Goal: Feedback & Contribution: Contribute content

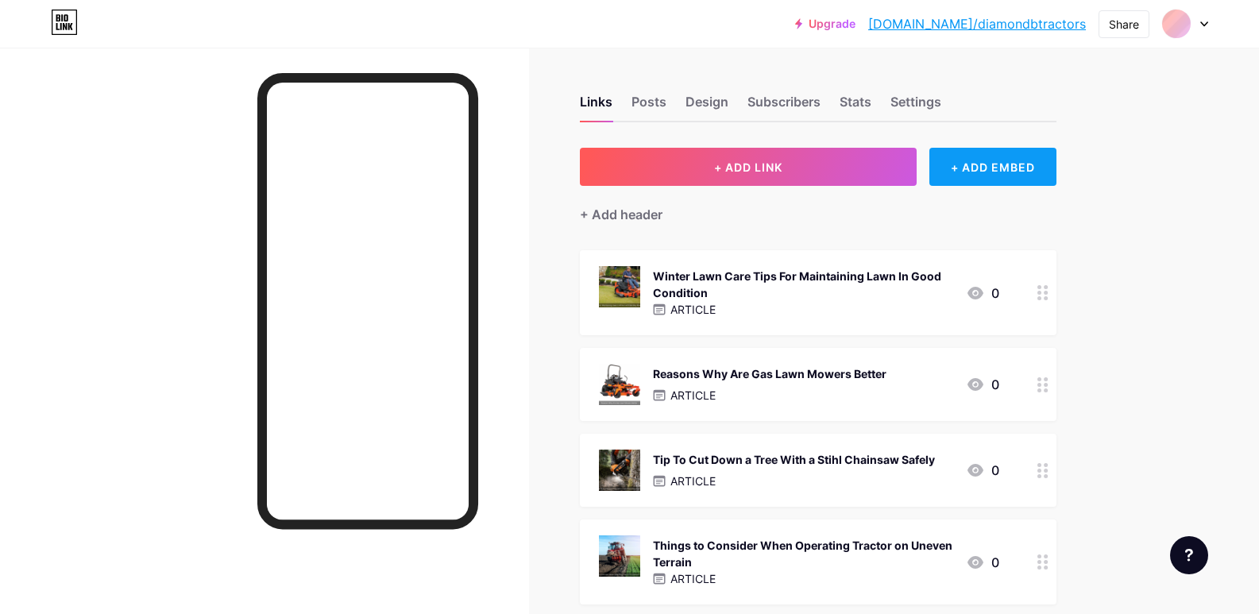
click at [973, 179] on div "+ ADD EMBED" at bounding box center [993, 167] width 126 height 38
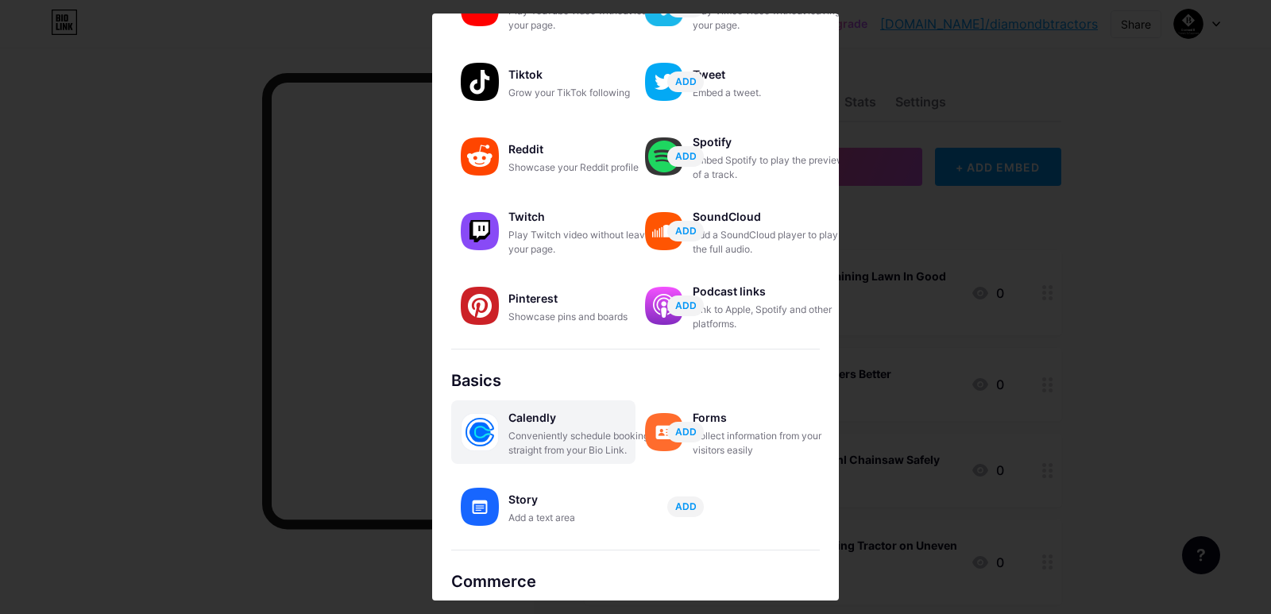
scroll to position [222, 0]
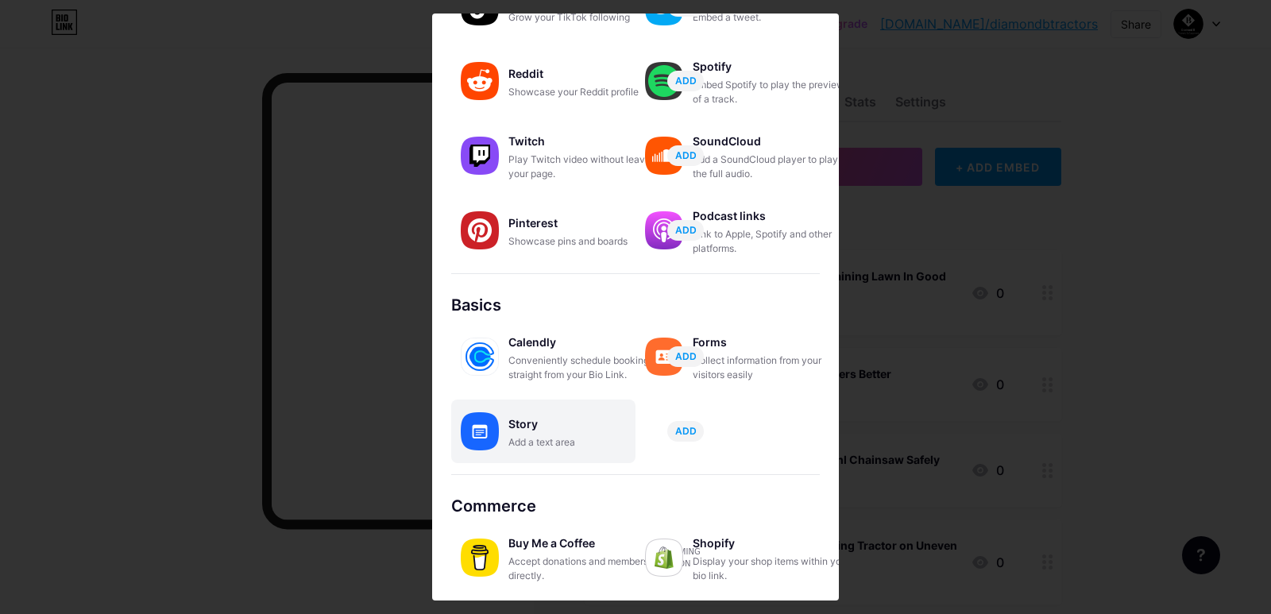
click at [537, 428] on div "Story" at bounding box center [588, 424] width 159 height 22
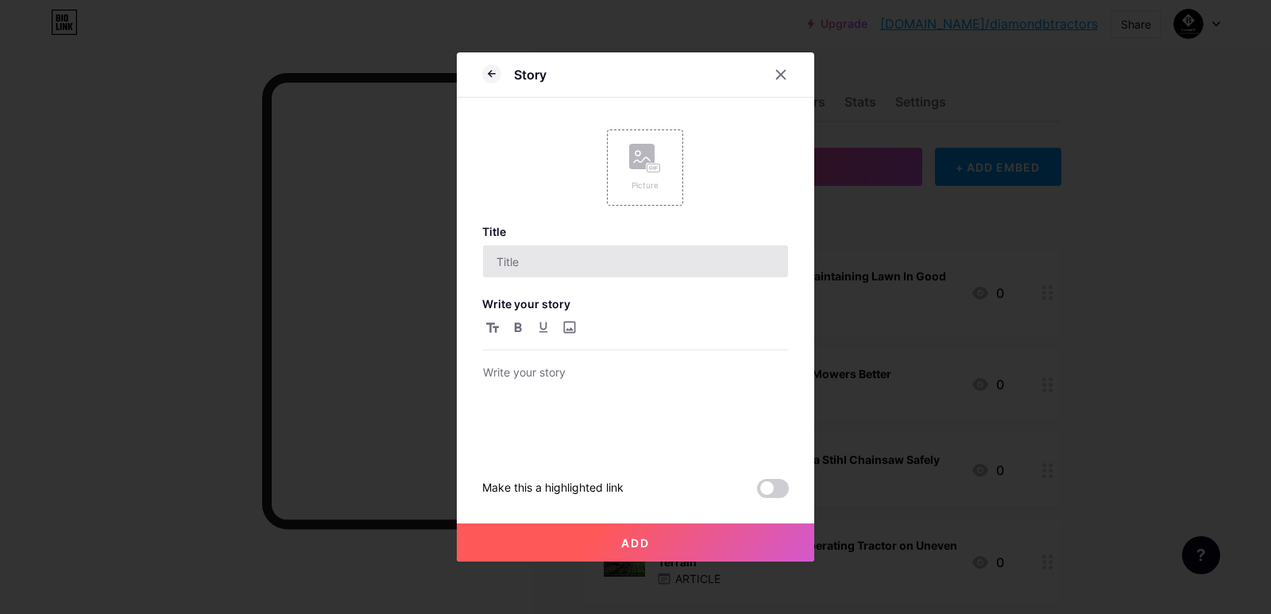
scroll to position [0, 0]
click at [650, 199] on div "Picture" at bounding box center [645, 168] width 76 height 76
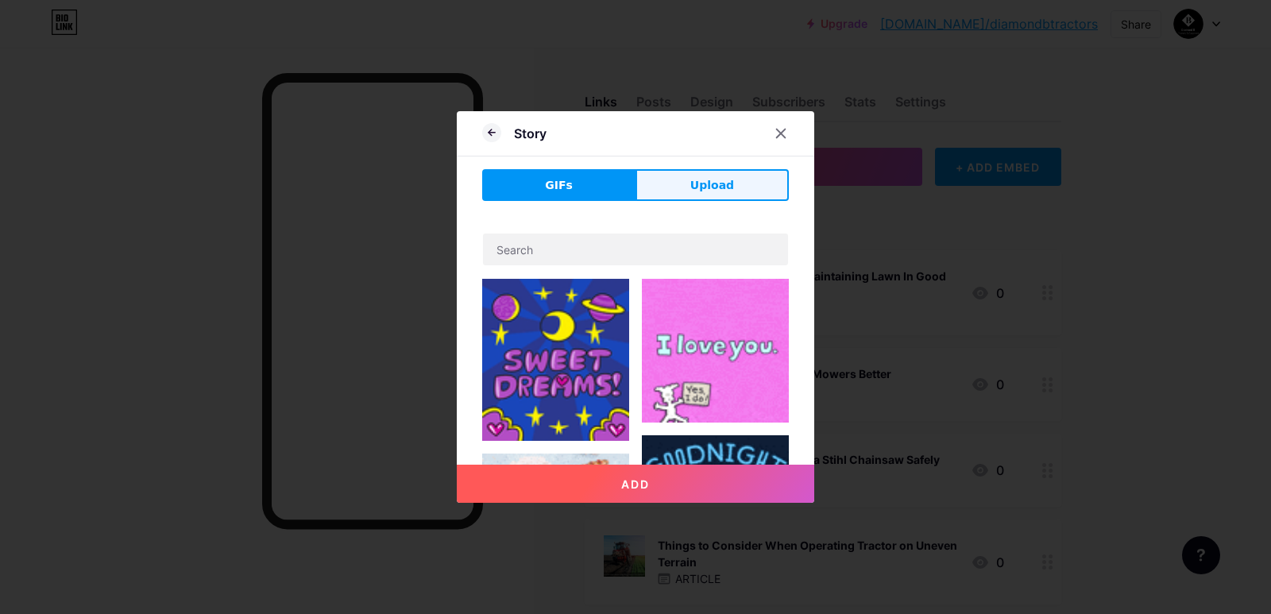
click at [689, 198] on button "Upload" at bounding box center [712, 185] width 153 height 32
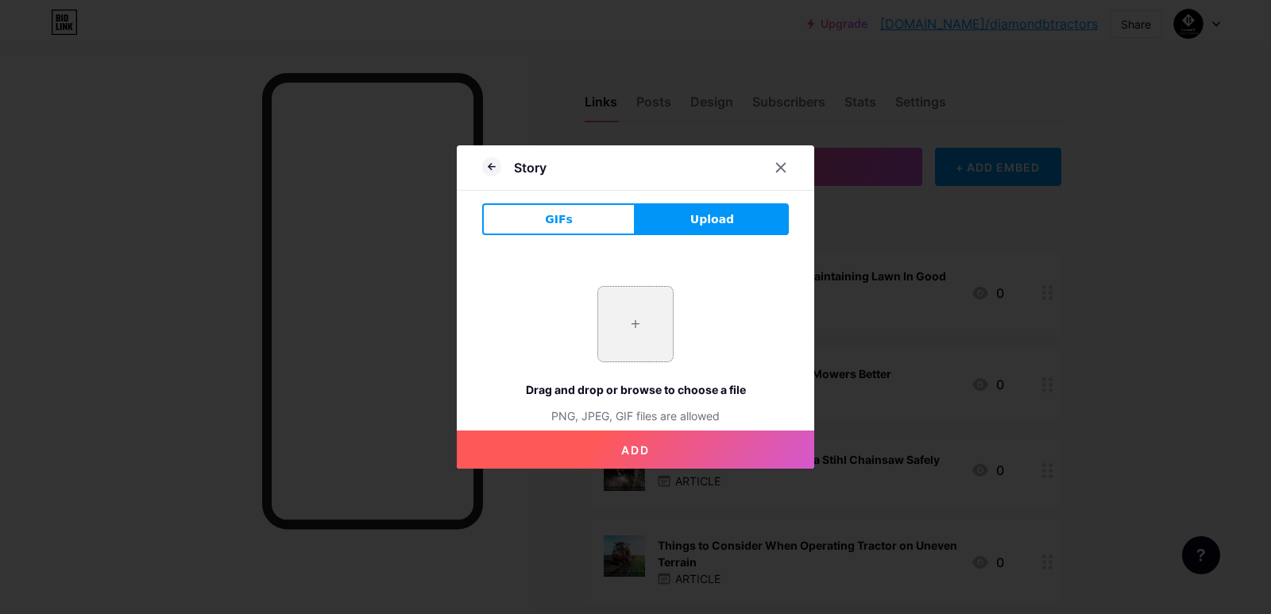
click at [642, 350] on input "file" at bounding box center [635, 324] width 75 height 75
click at [642, 317] on input "file" at bounding box center [635, 324] width 75 height 75
type input "C:\fakepath\imgi_28_68ba7595fd0f44001d7fba9d.jpeg"
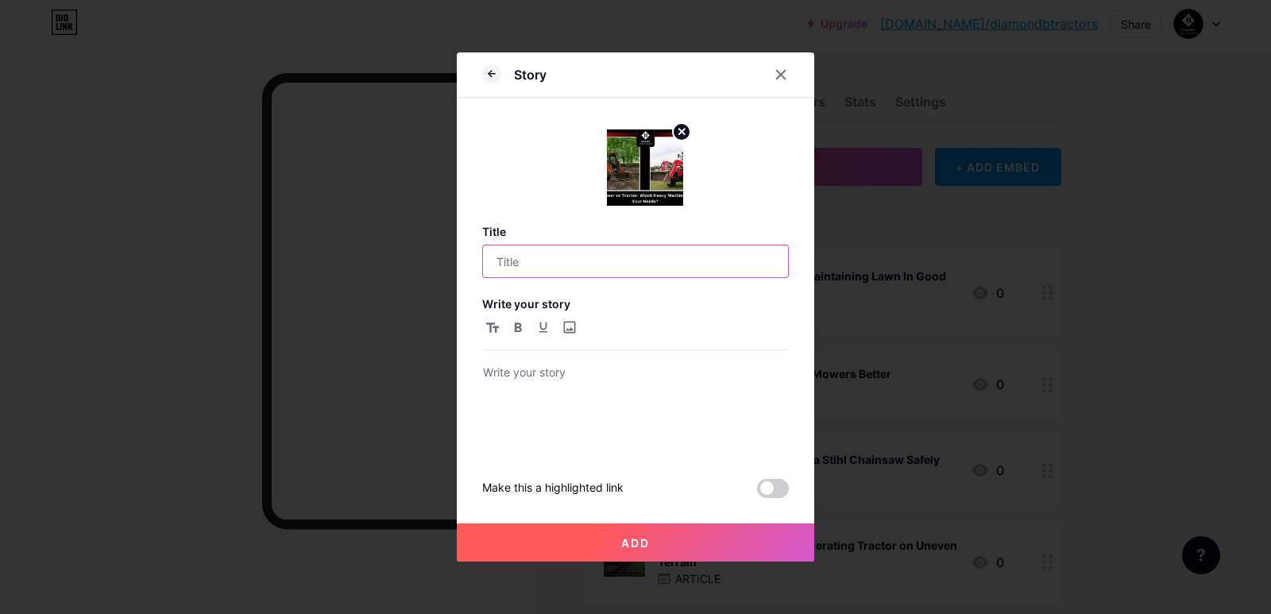
click at [644, 275] on input "text" at bounding box center [635, 262] width 305 height 32
paste input "Skid Steer vs Tractor: Choose the Right Machine"
type input "Skid Steer vs Tractor: Choose the Right Machine"
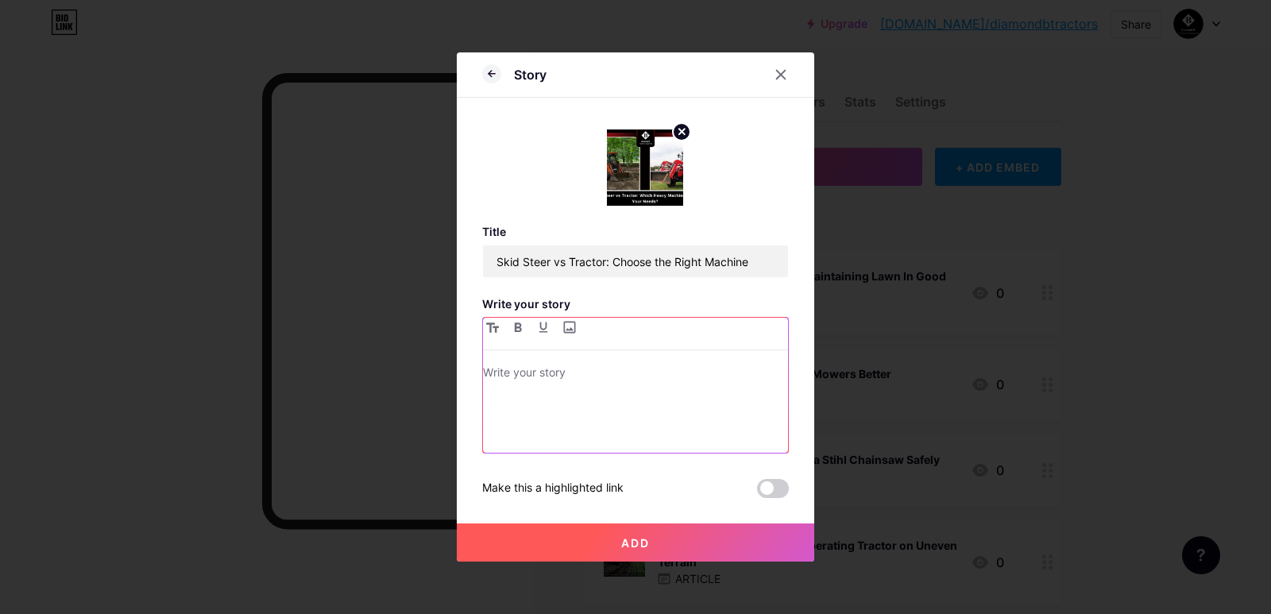
click at [614, 439] on div at bounding box center [635, 408] width 305 height 90
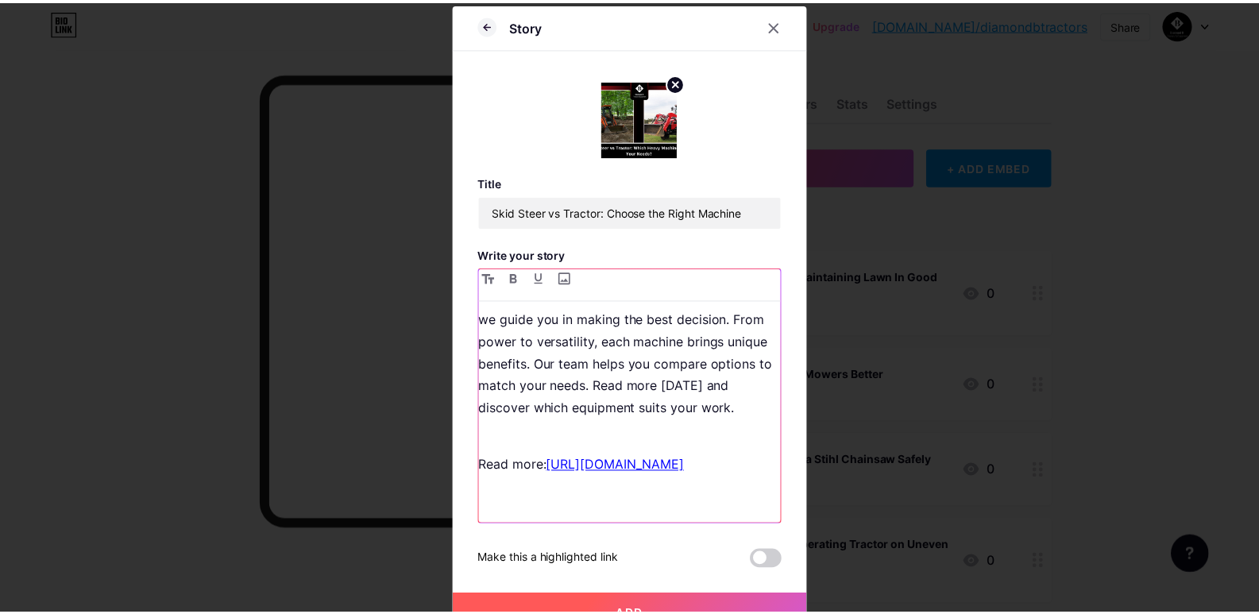
scroll to position [104, 0]
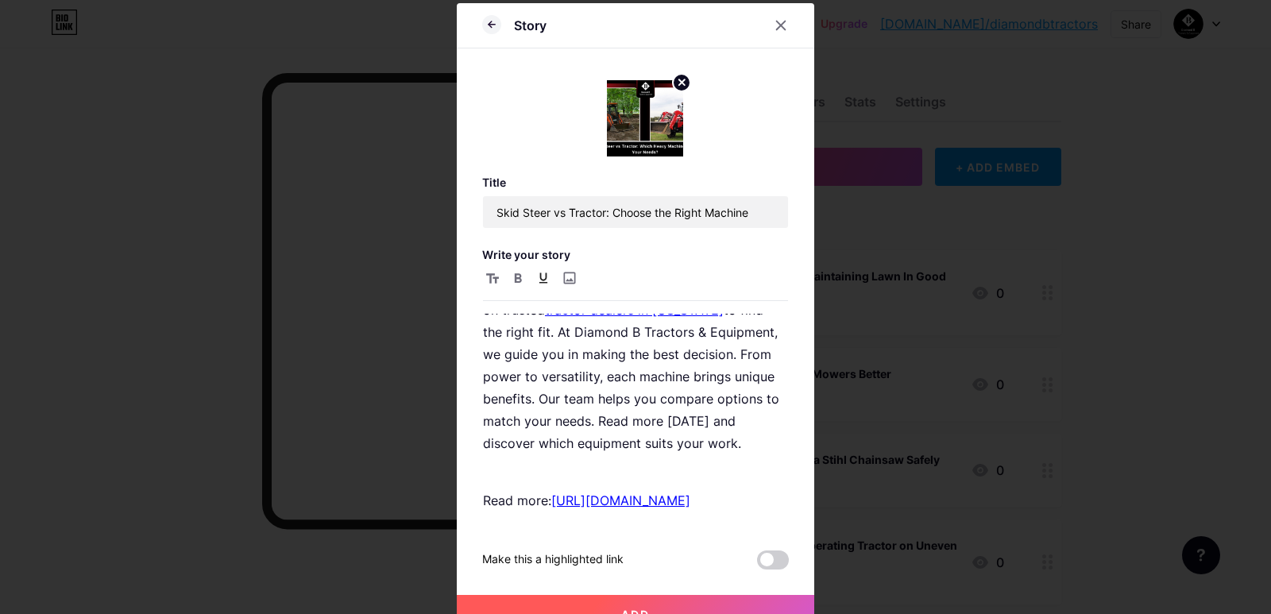
click at [719, 611] on button "Add" at bounding box center [636, 614] width 358 height 38
